Goal: Task Accomplishment & Management: Manage account settings

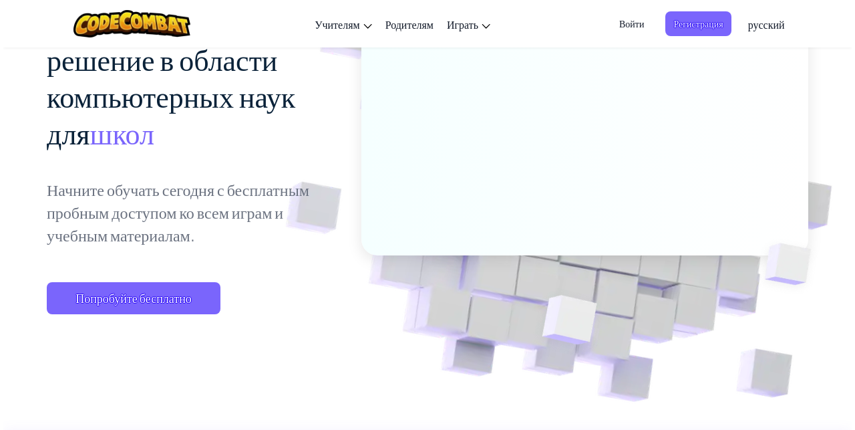
scroll to position [178, 0]
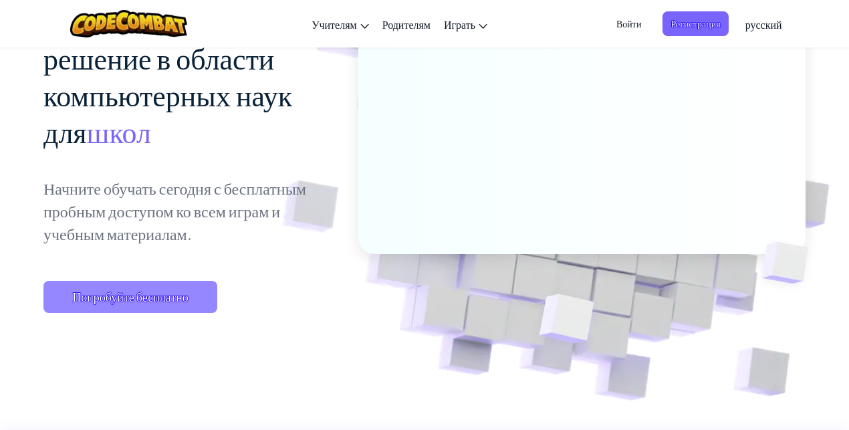
click at [167, 296] on span "Попробуйте бесплатно" at bounding box center [130, 297] width 174 height 32
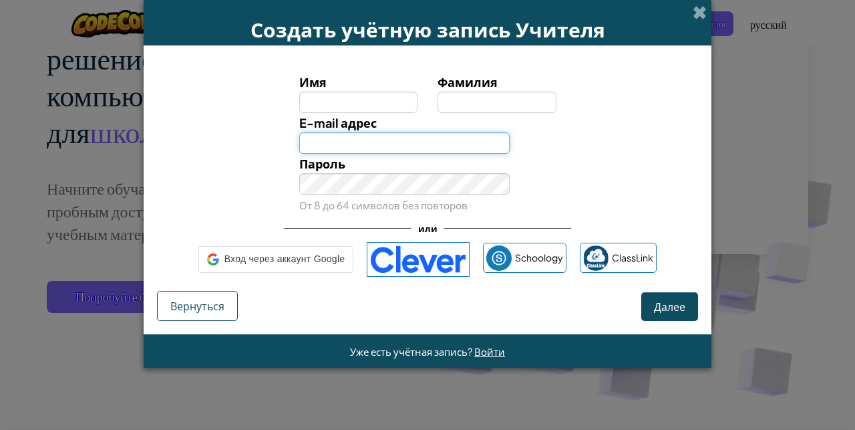
type input "[EMAIL_ADDRESS][DOMAIN_NAME]"
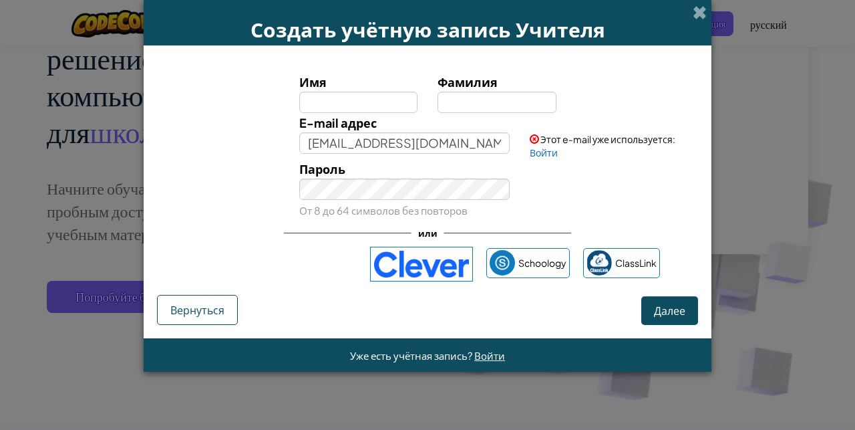
click at [233, 186] on div "Пароль От 8 до 64 символов без повторов" at bounding box center [427, 189] width 555 height 61
click at [219, 309] on span "Вернуться" at bounding box center [197, 310] width 54 height 14
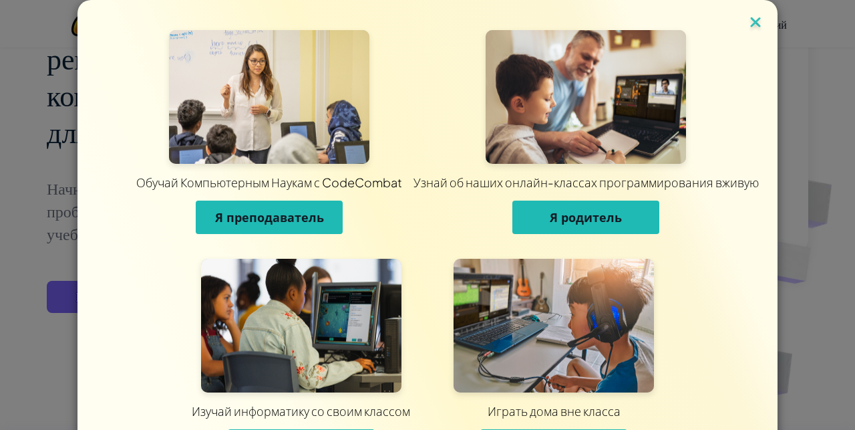
click at [756, 28] on img at bounding box center [755, 23] width 17 height 20
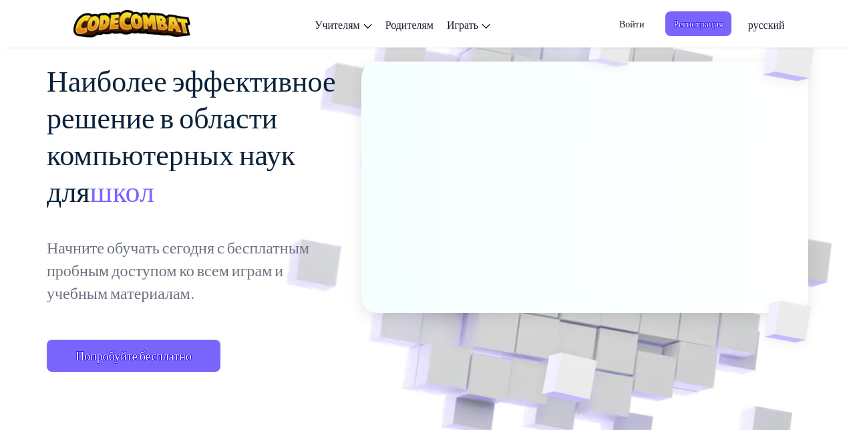
scroll to position [0, 0]
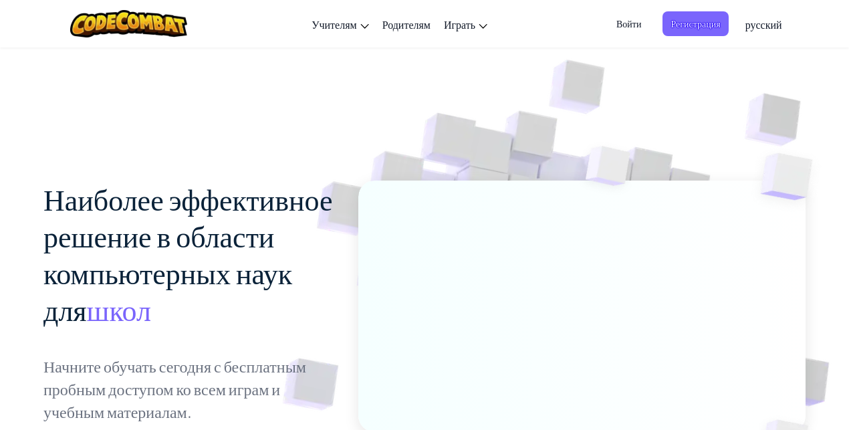
click at [629, 30] on span "Войти" at bounding box center [628, 23] width 41 height 25
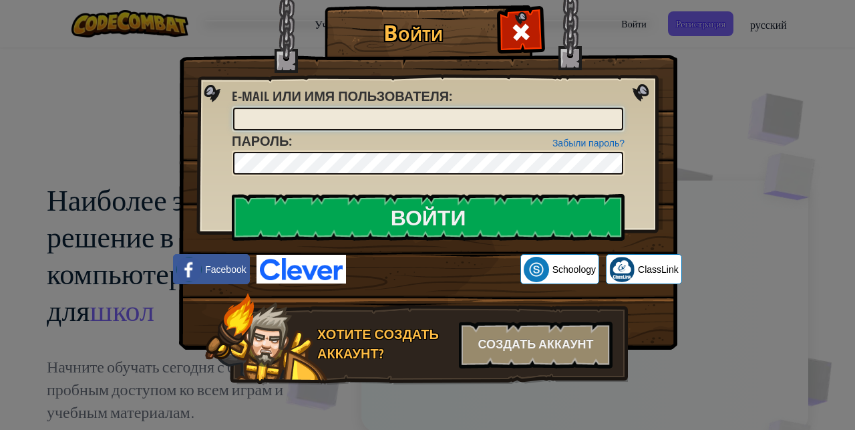
type input "[EMAIL_ADDRESS][DOMAIN_NAME]"
click at [632, 184] on img at bounding box center [428, 155] width 499 height 389
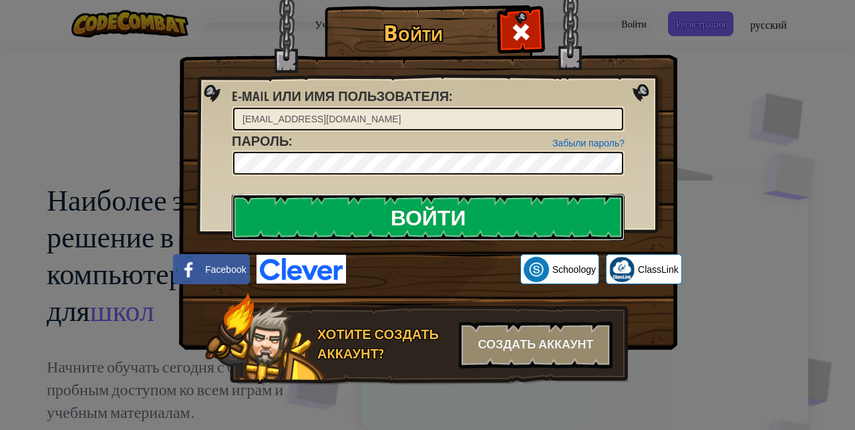
click at [489, 218] on input "Войти" at bounding box center [428, 217] width 393 height 47
